Goal: Transaction & Acquisition: Purchase product/service

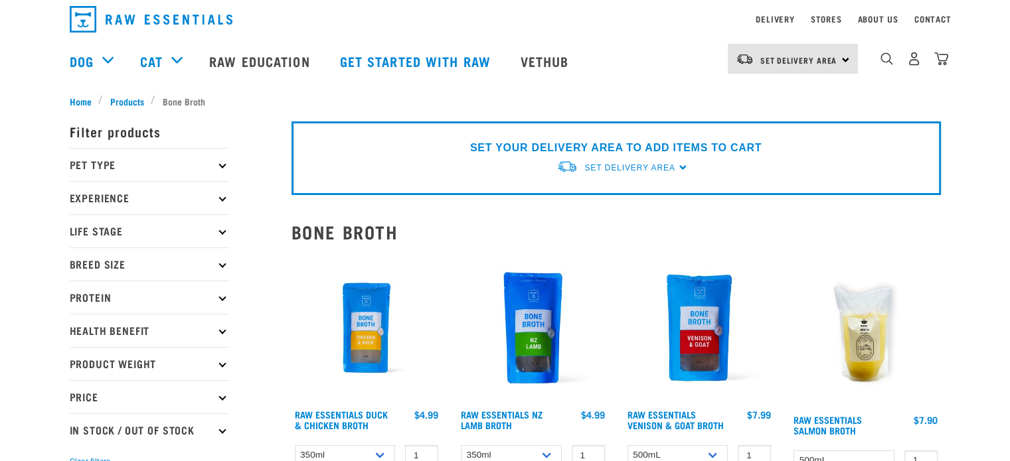
scroll to position [66, 0]
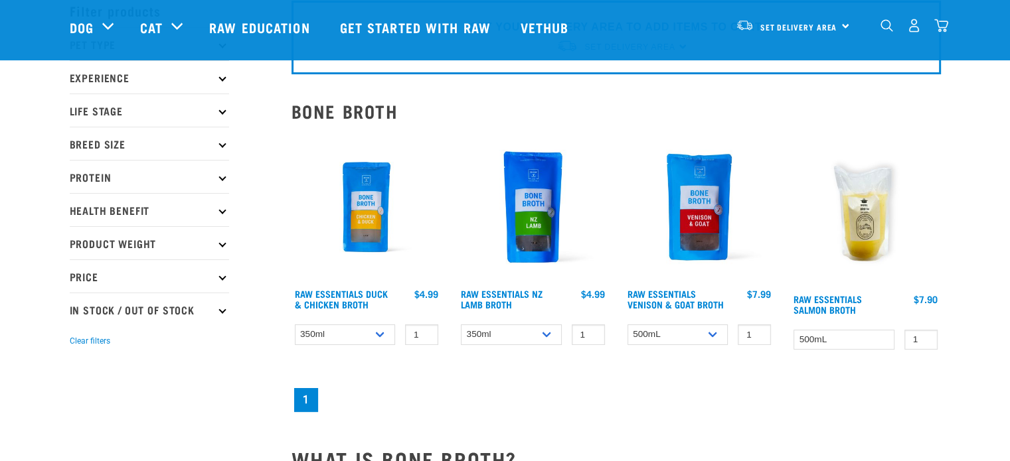
click at [368, 216] on img at bounding box center [366, 207] width 151 height 151
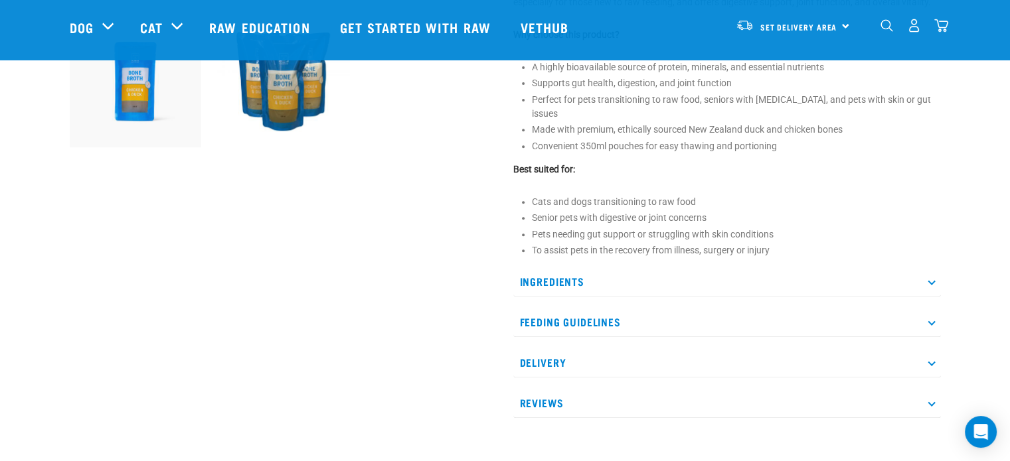
scroll to position [531, 0]
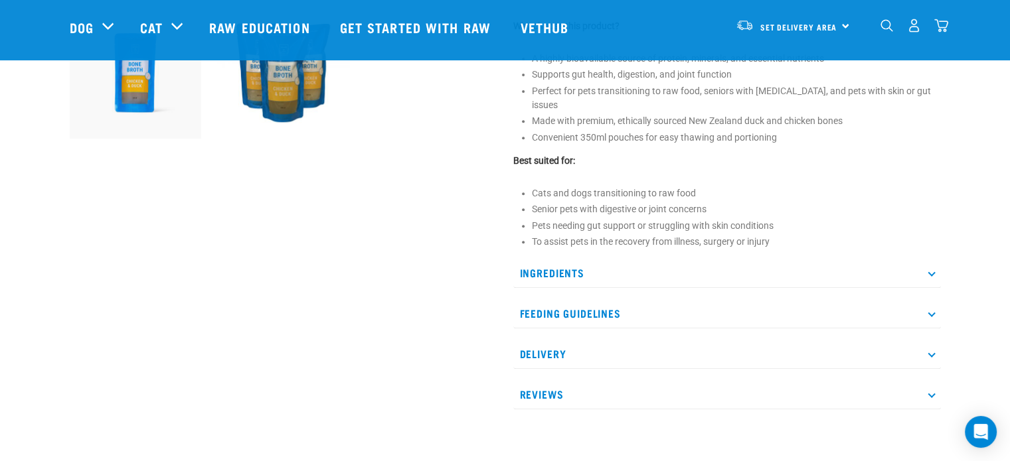
click at [586, 268] on p "Ingredients" at bounding box center [726, 273] width 427 height 30
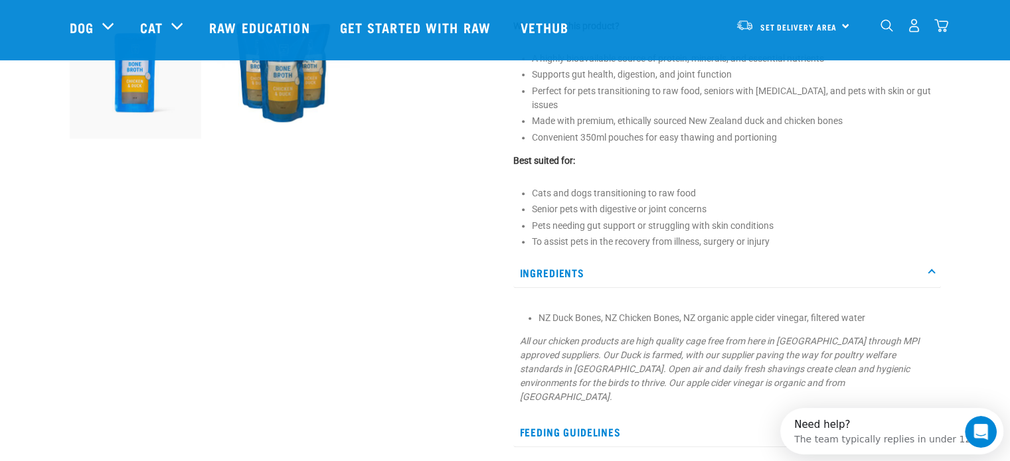
scroll to position [0, 0]
click at [587, 258] on p "Ingredients" at bounding box center [726, 273] width 427 height 30
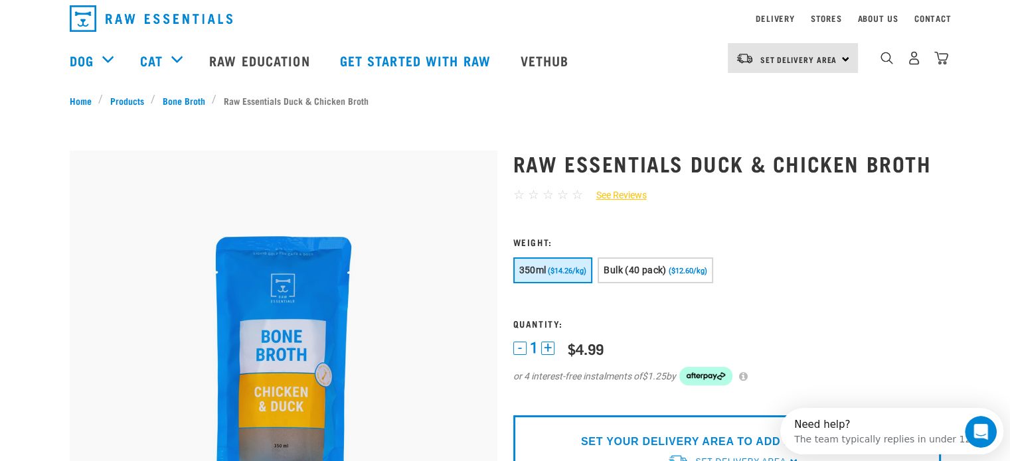
scroll to position [66, 0]
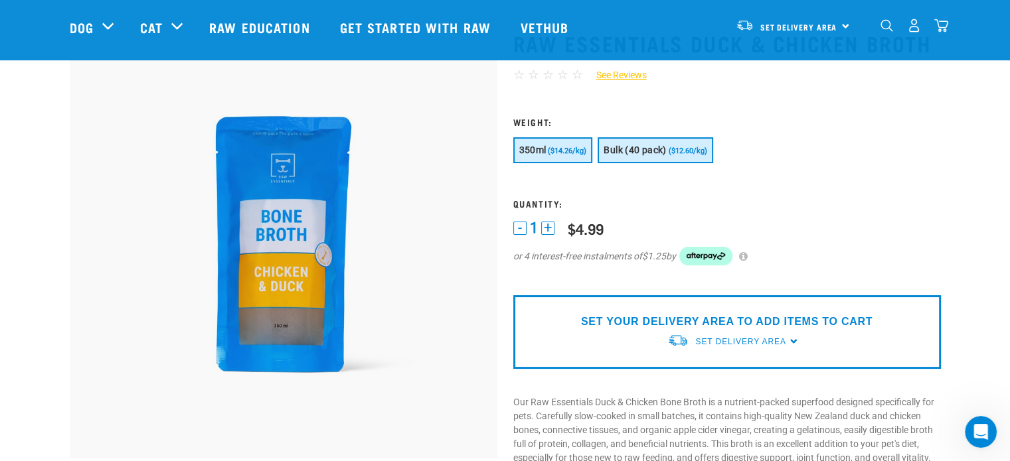
click at [619, 145] on span "Bulk (40 pack)" at bounding box center [634, 150] width 62 height 11
